Goal: Task Accomplishment & Management: Manage account settings

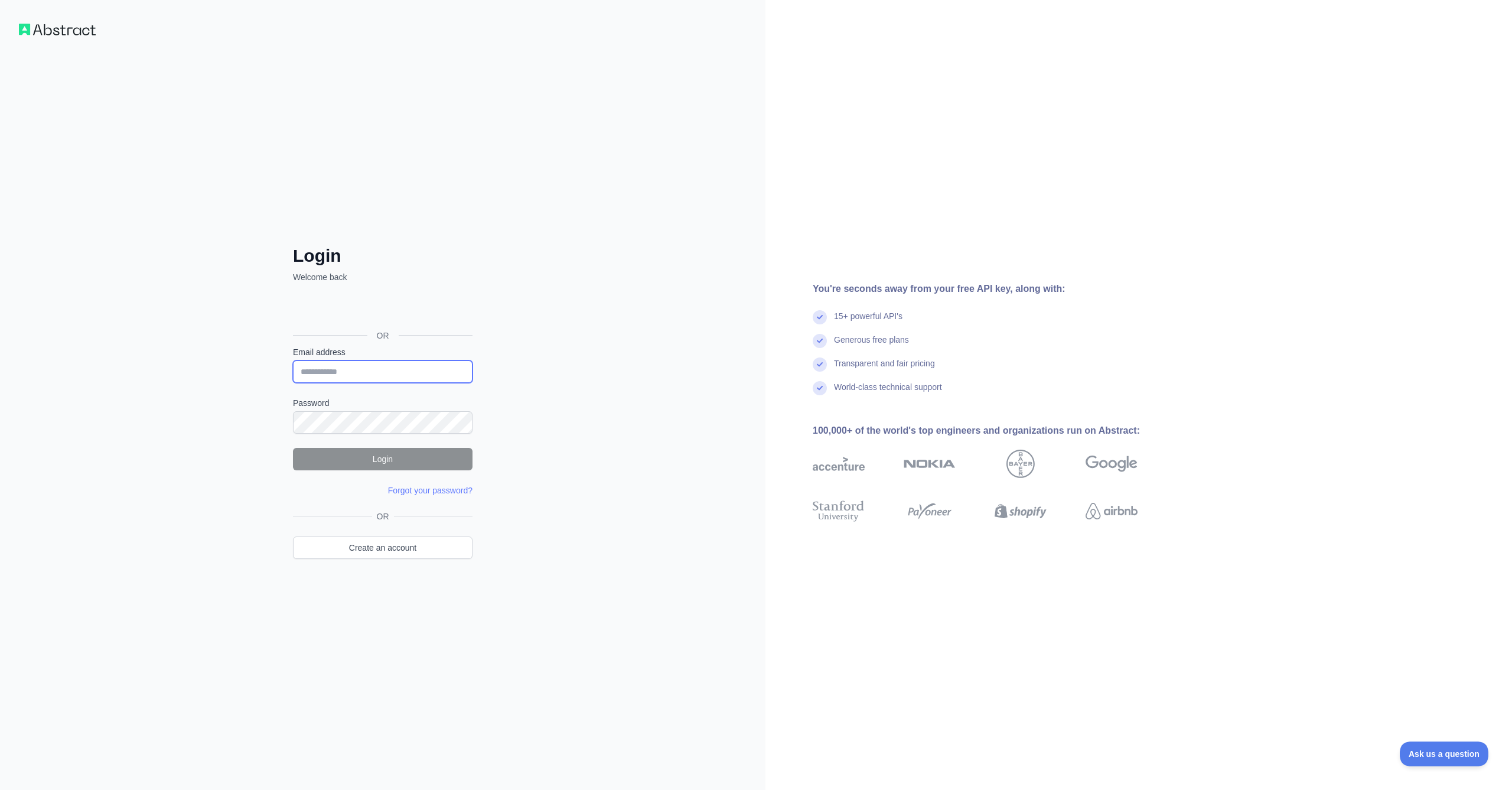
type input "**********"
click at [423, 451] on button "Login" at bounding box center [382, 459] width 180 height 22
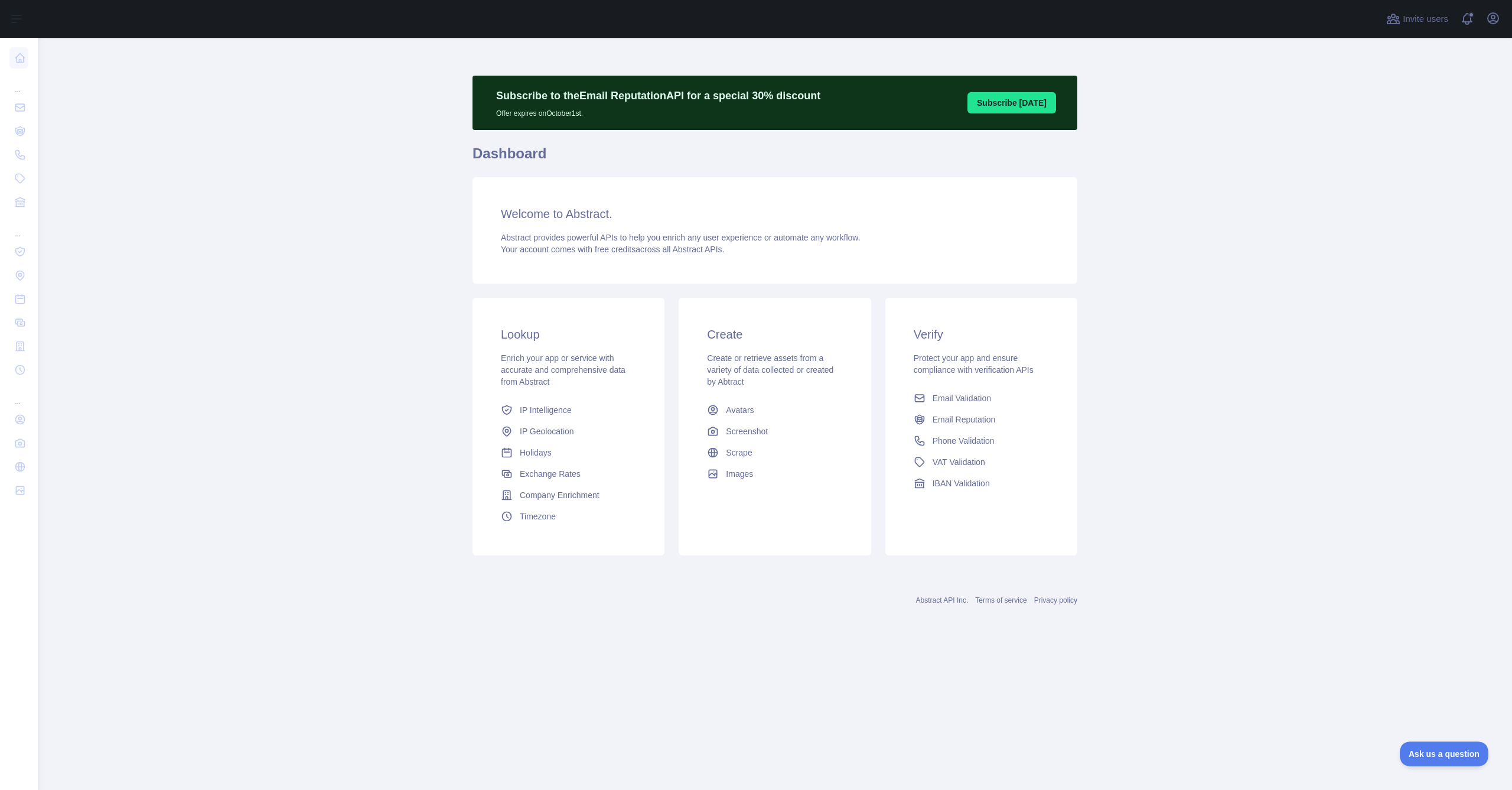
click at [442, 123] on main "Subscribe to the Email Reputation API for a special 30 % discount Offer expires…" at bounding box center [775, 413] width 1474 height 752
click at [1387, 107] on main "Subscribe to the Email Reputation API for a special 30 % discount Offer expires…" at bounding box center [775, 413] width 1474 height 752
click at [1490, 22] on icon "button" at bounding box center [1493, 18] width 11 height 11
click at [1397, 126] on button "Billing" at bounding box center [1436, 128] width 132 height 21
